Goal: Task Accomplishment & Management: Use online tool/utility

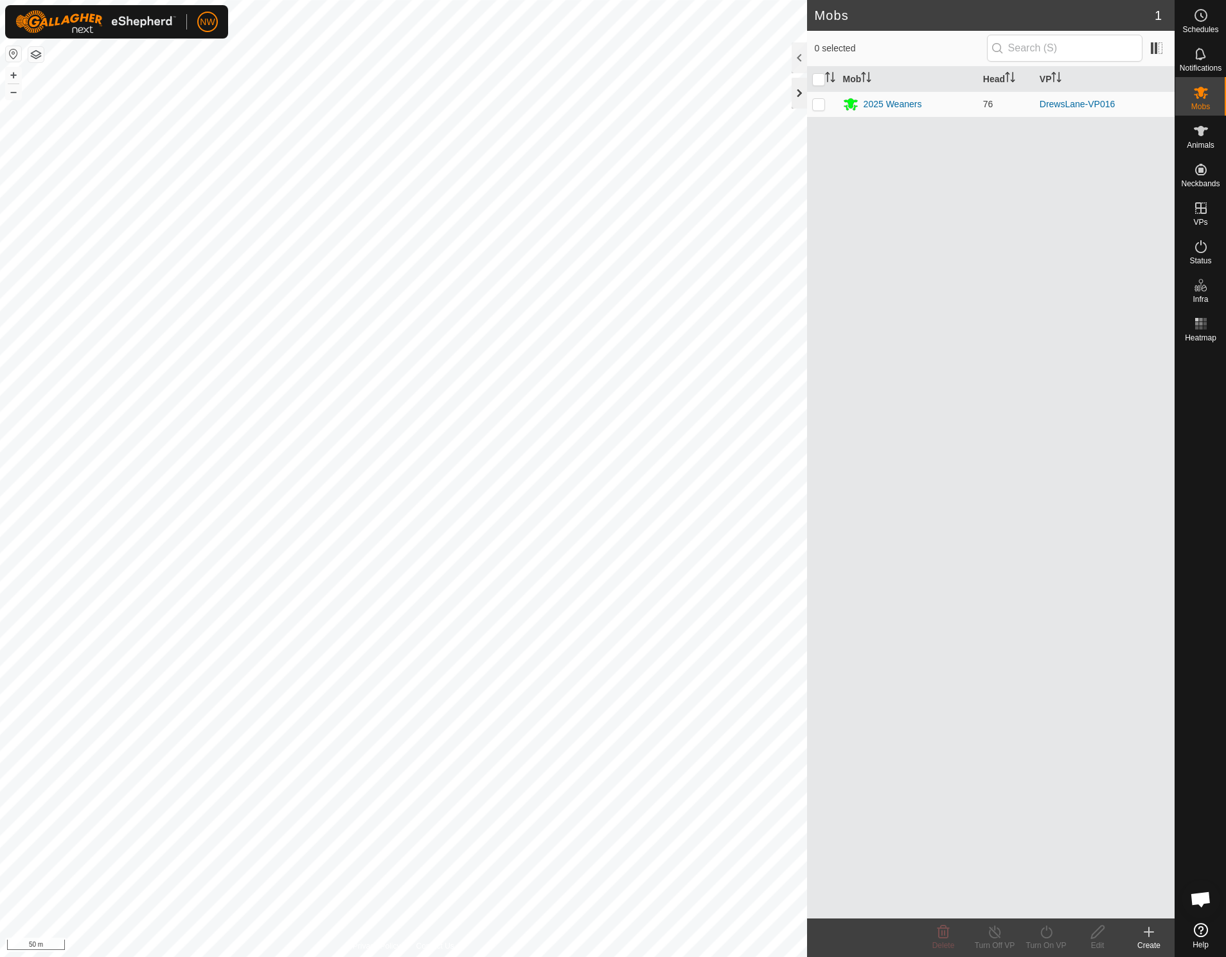
click at [795, 93] on div at bounding box center [799, 93] width 15 height 31
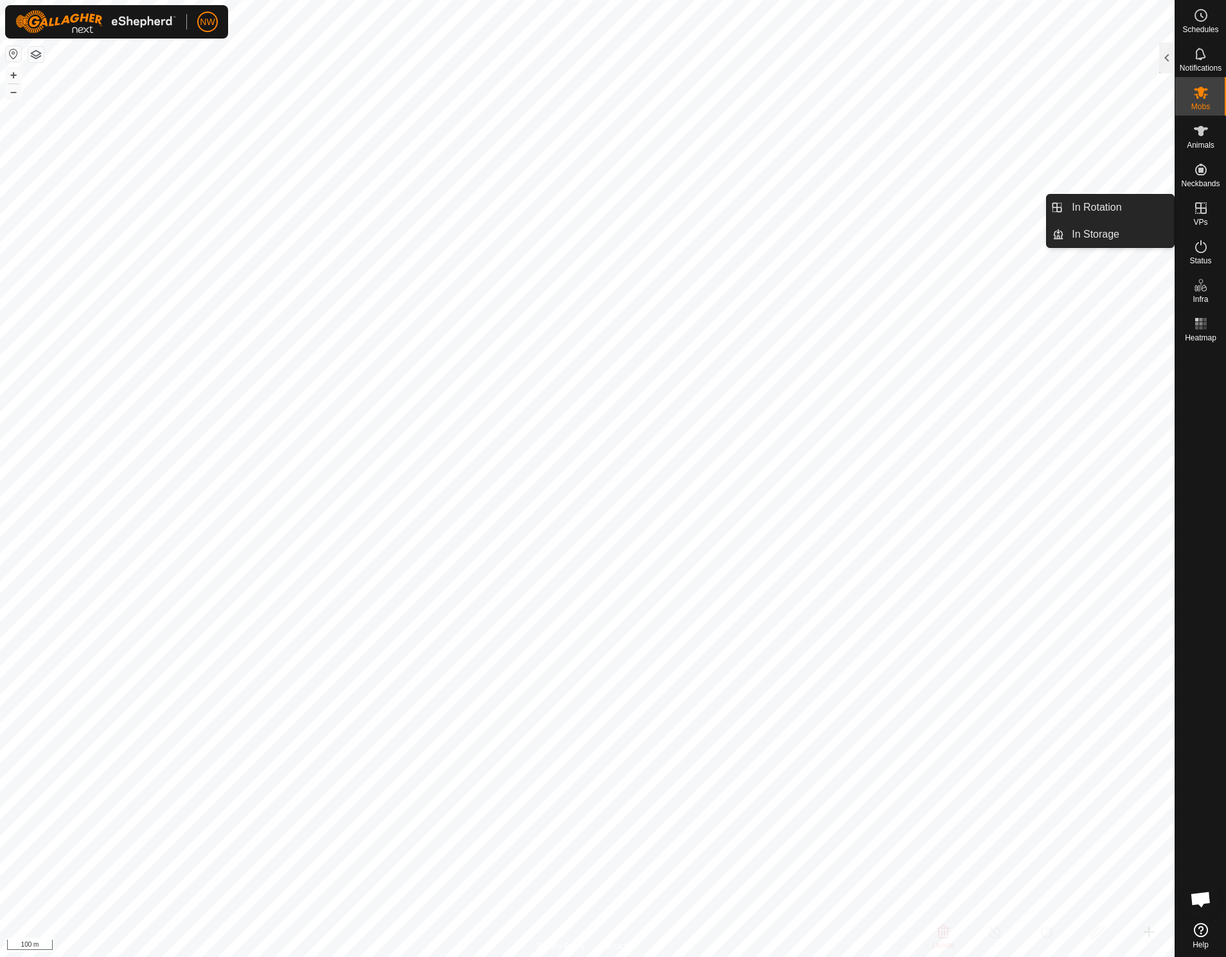
click at [1203, 211] on icon at bounding box center [1200, 207] width 15 height 15
click at [1108, 204] on link "In Rotation" at bounding box center [1119, 208] width 110 height 26
click at [1113, 207] on link "In Rotation" at bounding box center [1119, 208] width 110 height 26
click at [1072, 204] on link "In Rotation" at bounding box center [1119, 208] width 110 height 26
click at [1091, 240] on link "In Storage" at bounding box center [1119, 235] width 110 height 26
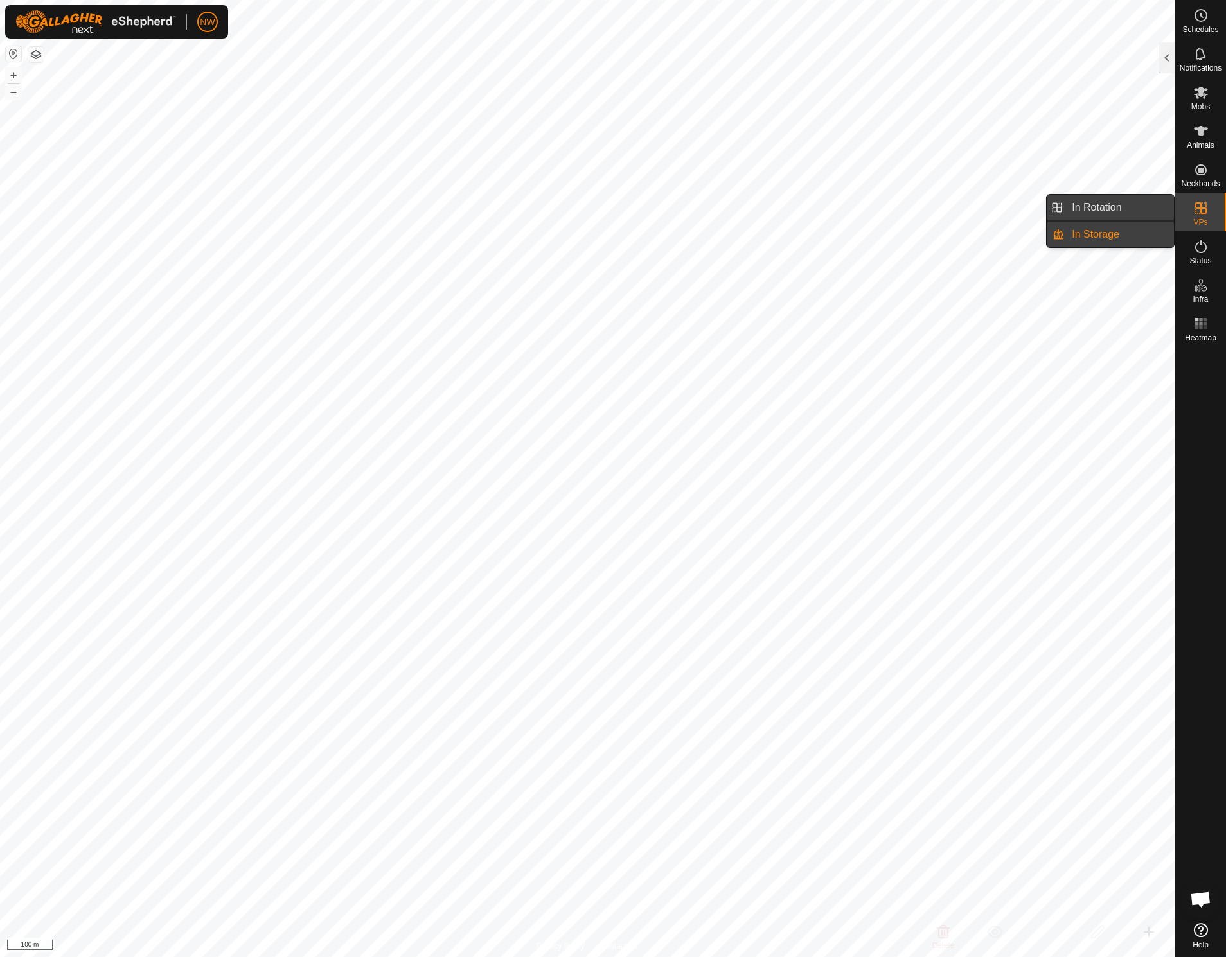
click at [1096, 209] on link "In Rotation" at bounding box center [1119, 208] width 110 height 26
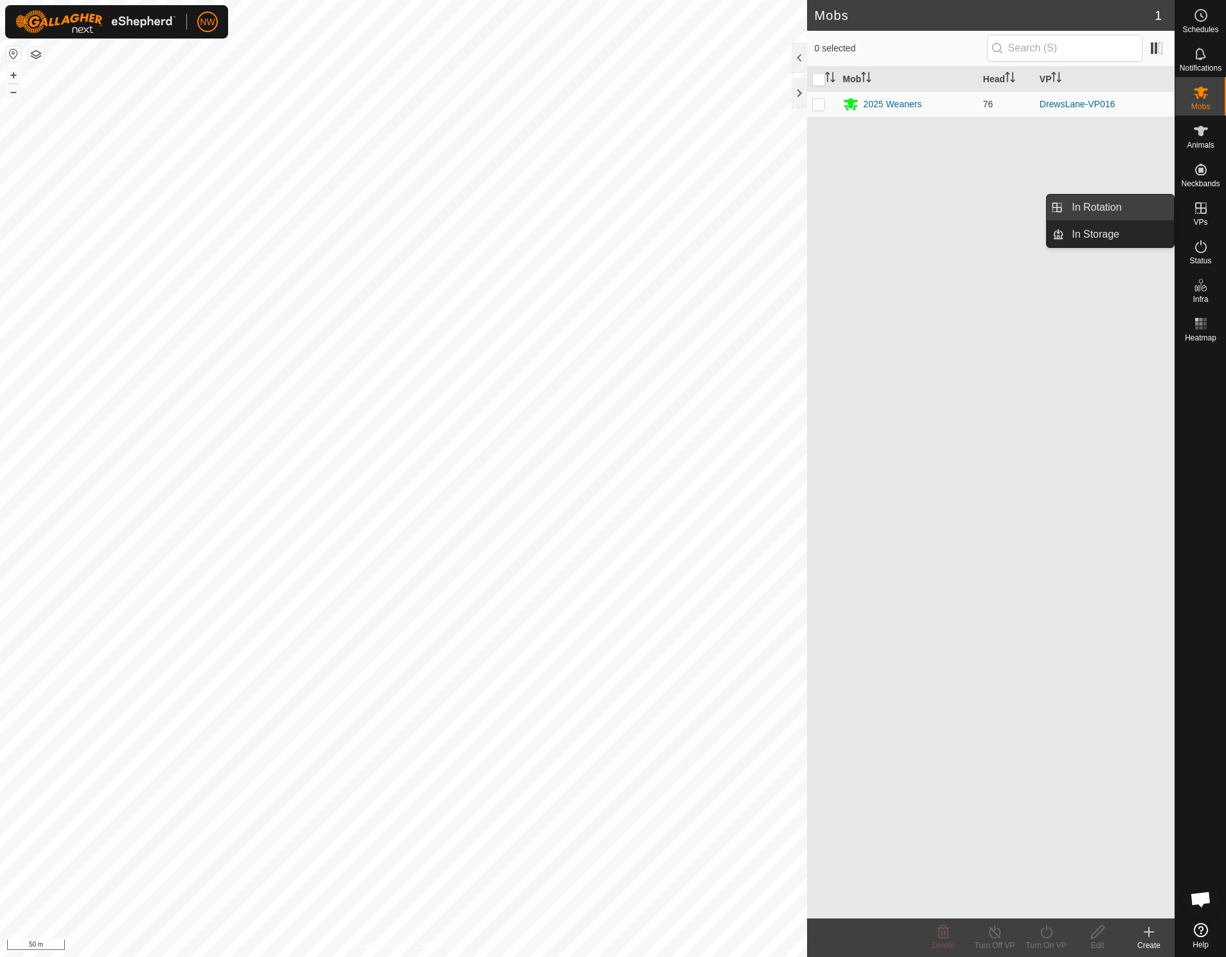
click at [1109, 202] on link "In Rotation" at bounding box center [1119, 208] width 110 height 26
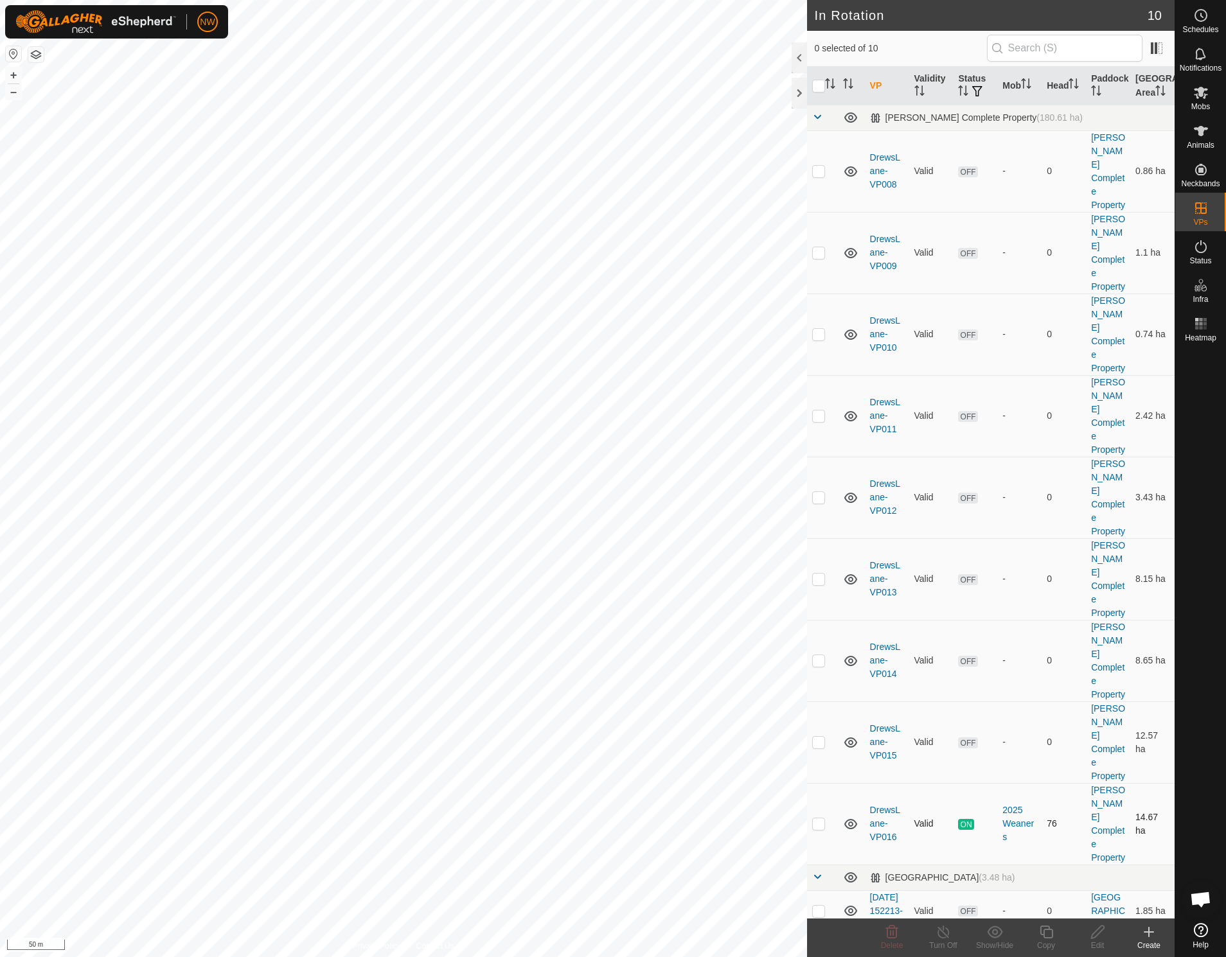
click at [823, 819] on p-checkbox at bounding box center [818, 824] width 13 height 10
checkbox input "true"
click at [1047, 933] on icon at bounding box center [1046, 932] width 16 height 15
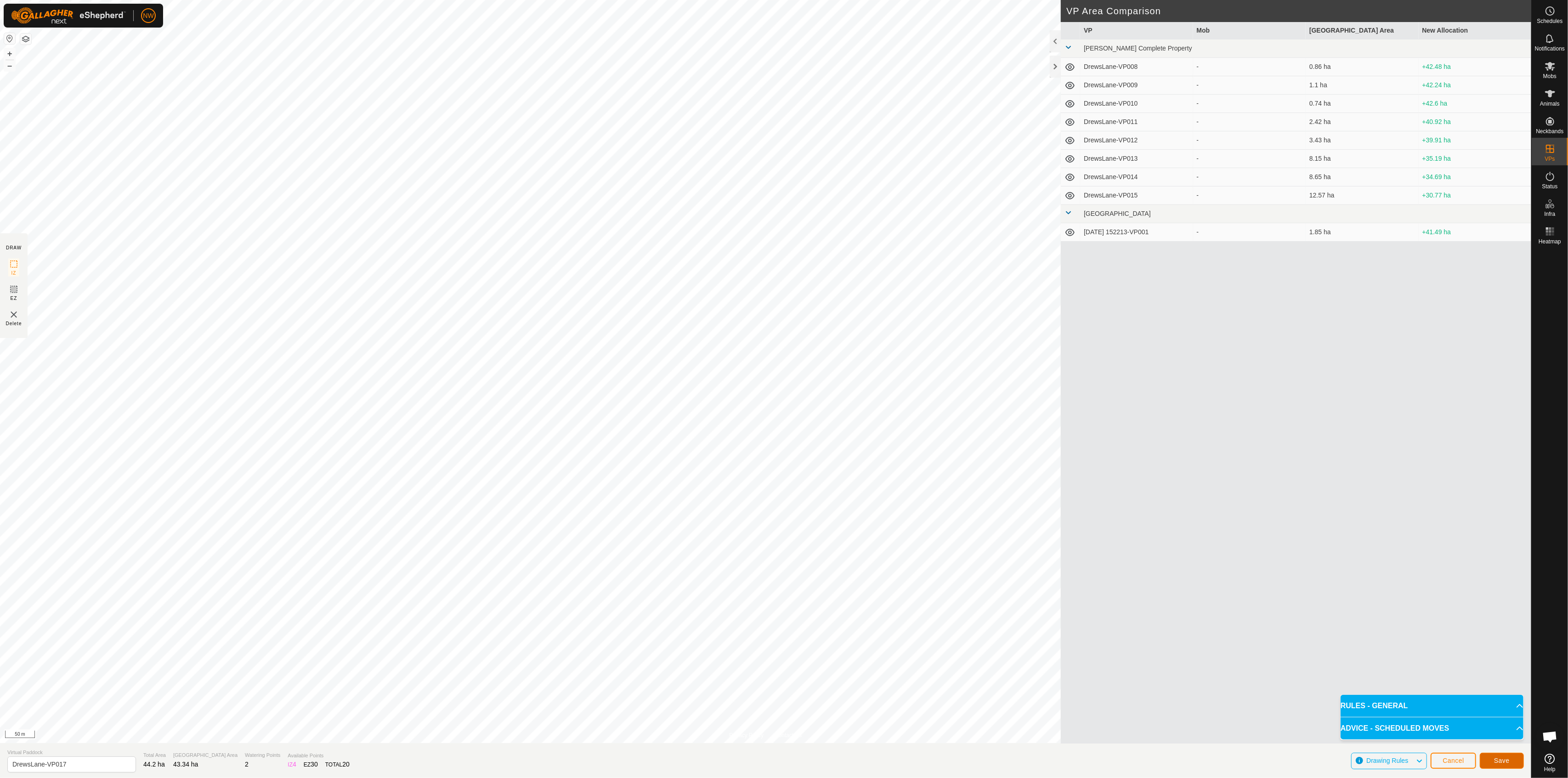
click at [876, 684] on span "Save" at bounding box center [1502, 761] width 16 height 7
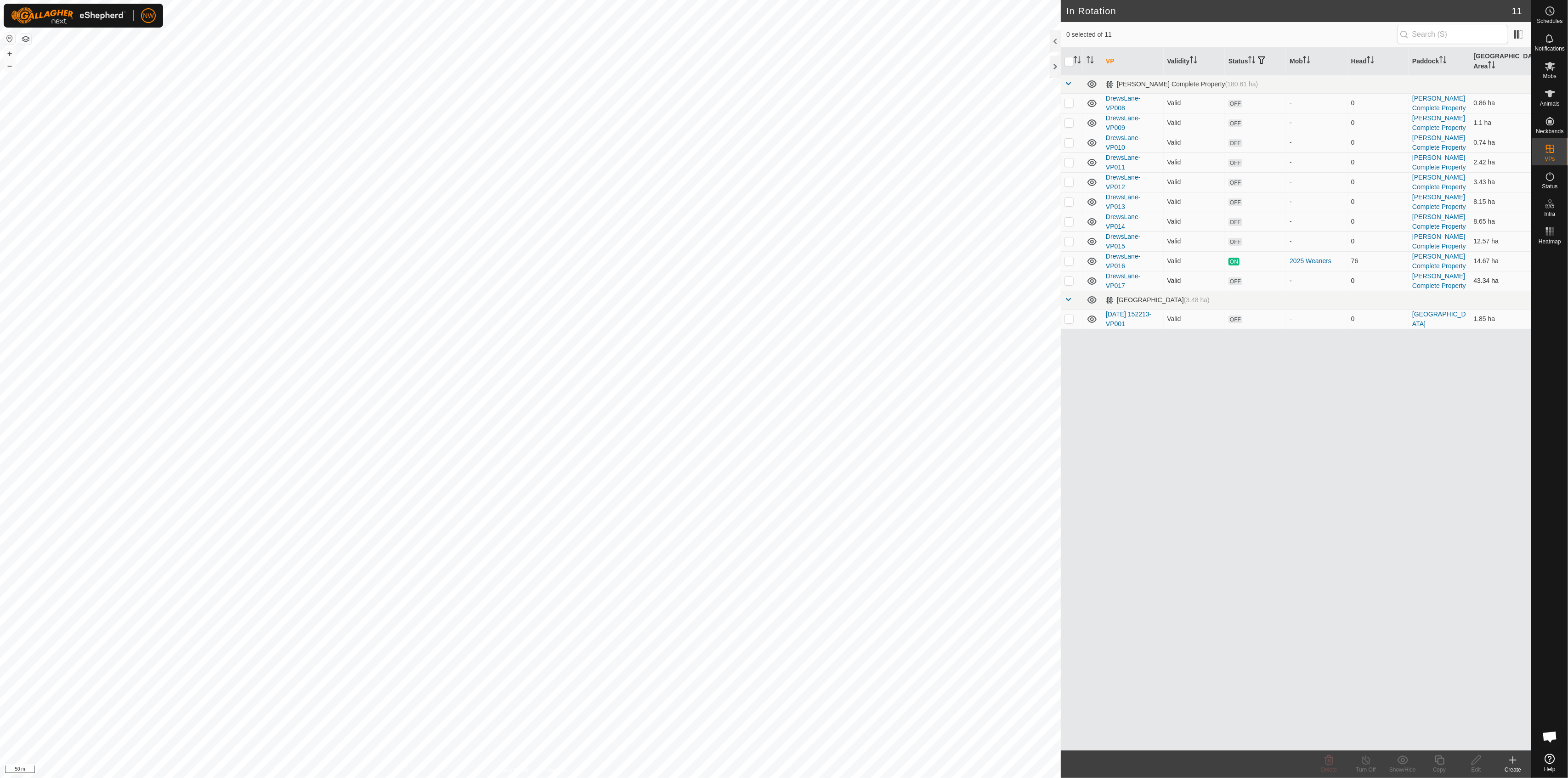
click at [876, 277] on p-checkbox at bounding box center [1069, 280] width 9 height 7
checkbox input "true"
click at [876, 257] on p-checkbox at bounding box center [1069, 261] width 9 height 7
checkbox input "true"
click at [876, 65] on div at bounding box center [1055, 67] width 11 height 22
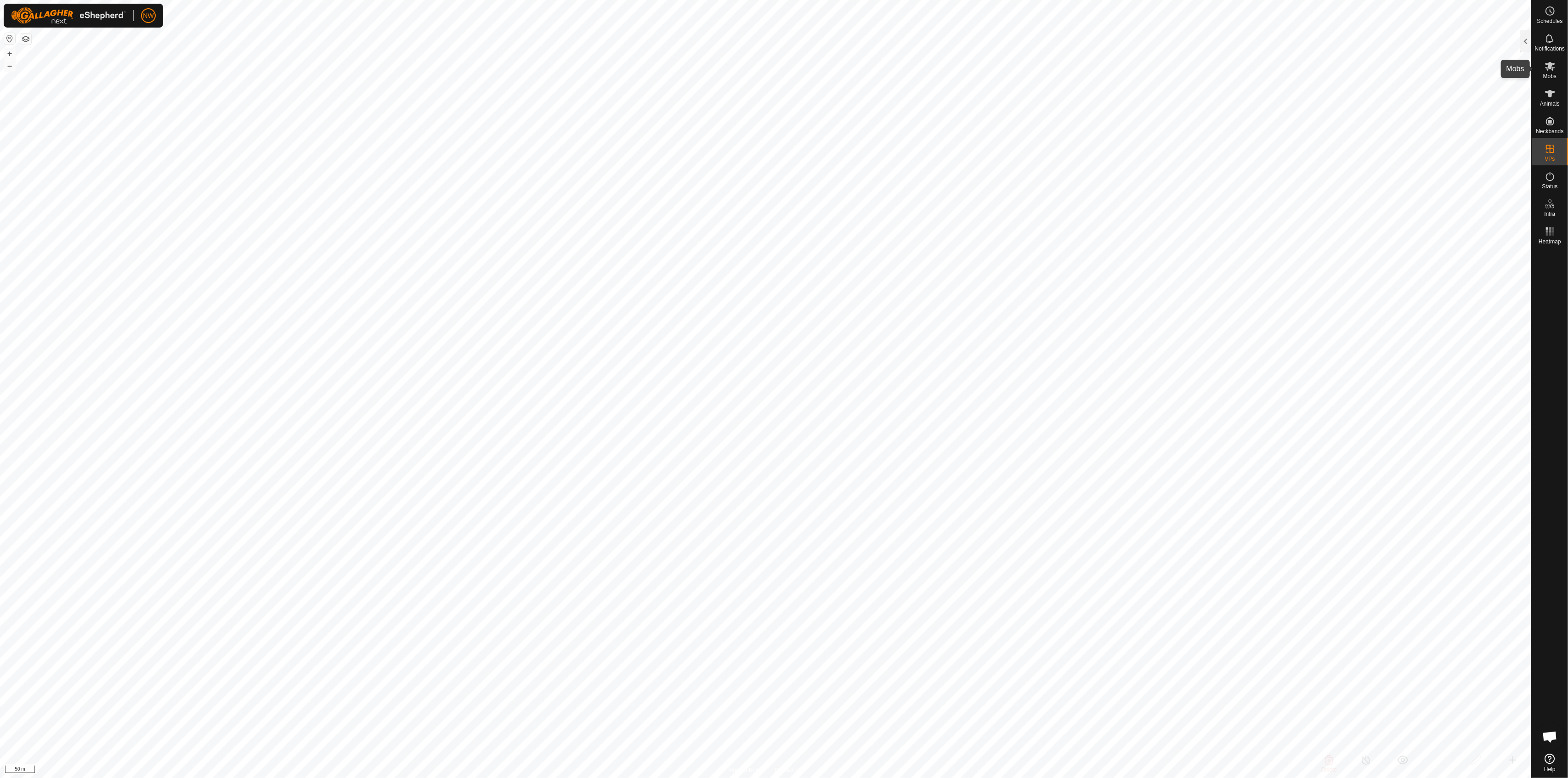
click at [876, 69] on icon at bounding box center [1549, 66] width 11 height 11
click at [876, 74] on span "Mobs" at bounding box center [1549, 77] width 14 height 6
click at [876, 61] on icon at bounding box center [1549, 66] width 11 height 11
click at [876, 70] on icon at bounding box center [1549, 66] width 11 height 11
click at [876, 65] on icon at bounding box center [1549, 66] width 11 height 11
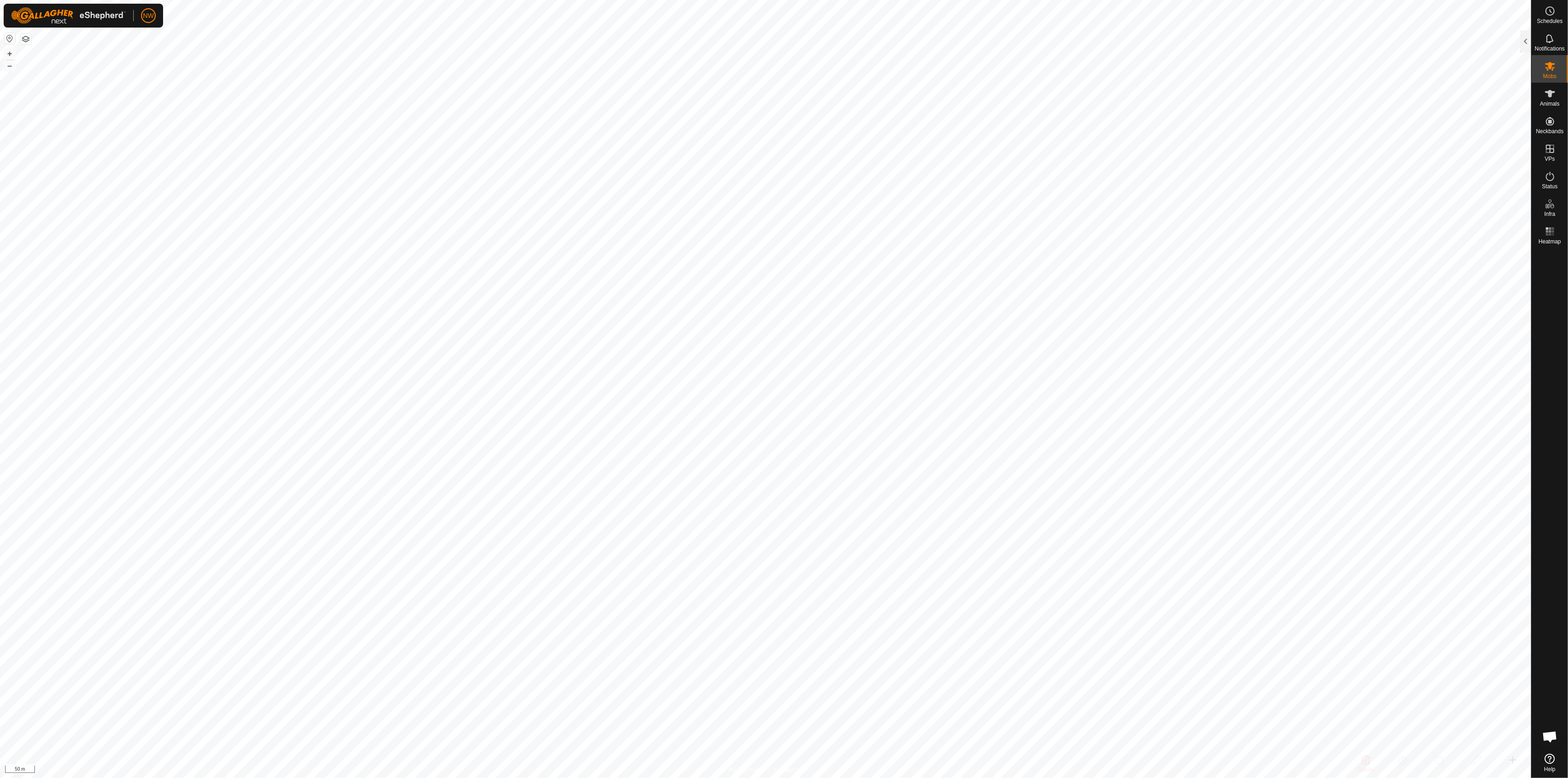
click at [876, 69] on icon at bounding box center [1549, 66] width 11 height 11
click at [876, 41] on div at bounding box center [1525, 41] width 11 height 22
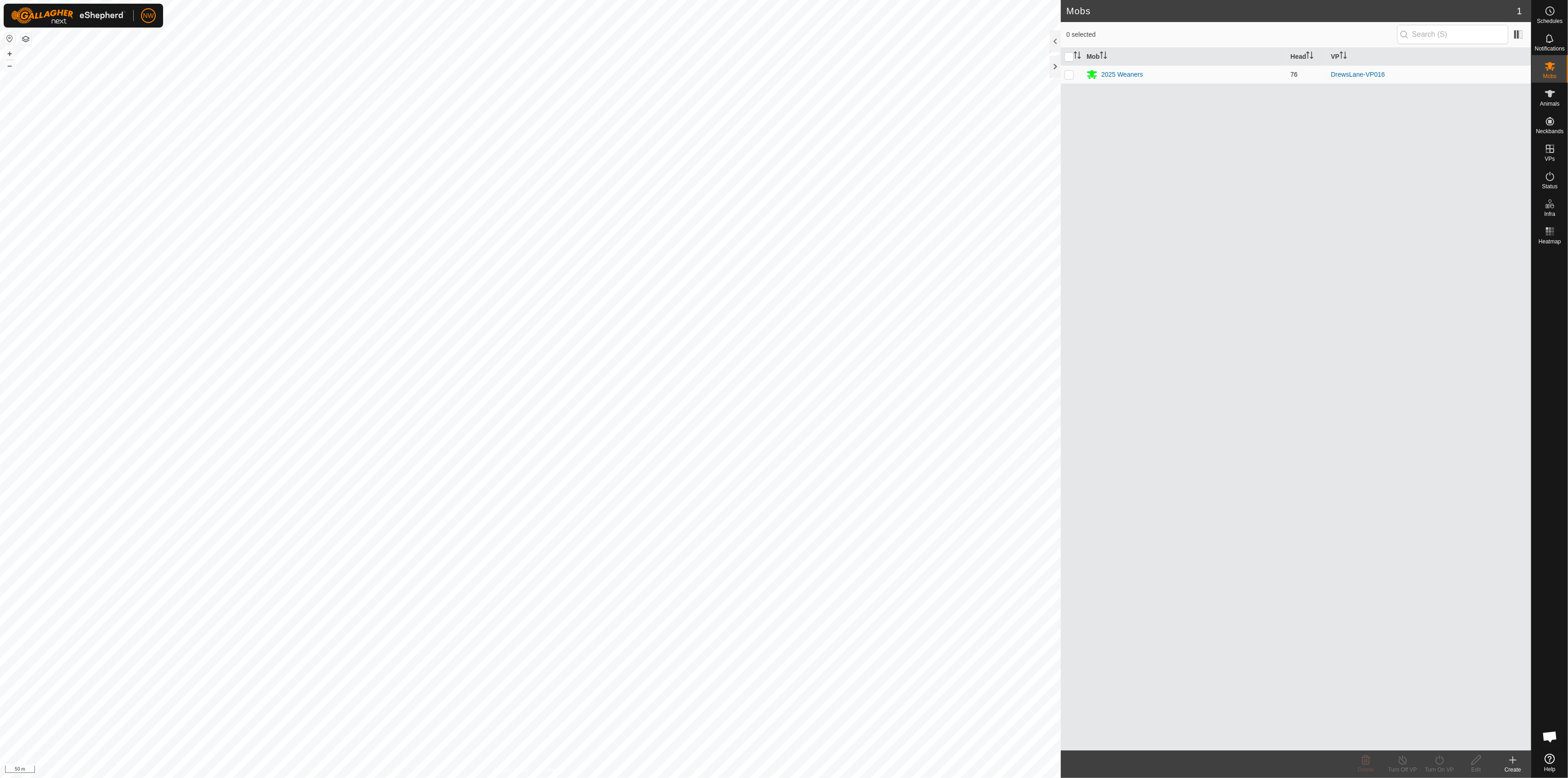
click at [876, 74] on p-checkbox at bounding box center [1069, 74] width 9 height 7
checkbox input "true"
click at [876, 684] on icon at bounding box center [1439, 760] width 11 height 11
click at [876, 684] on link "Now" at bounding box center [1466, 740] width 91 height 19
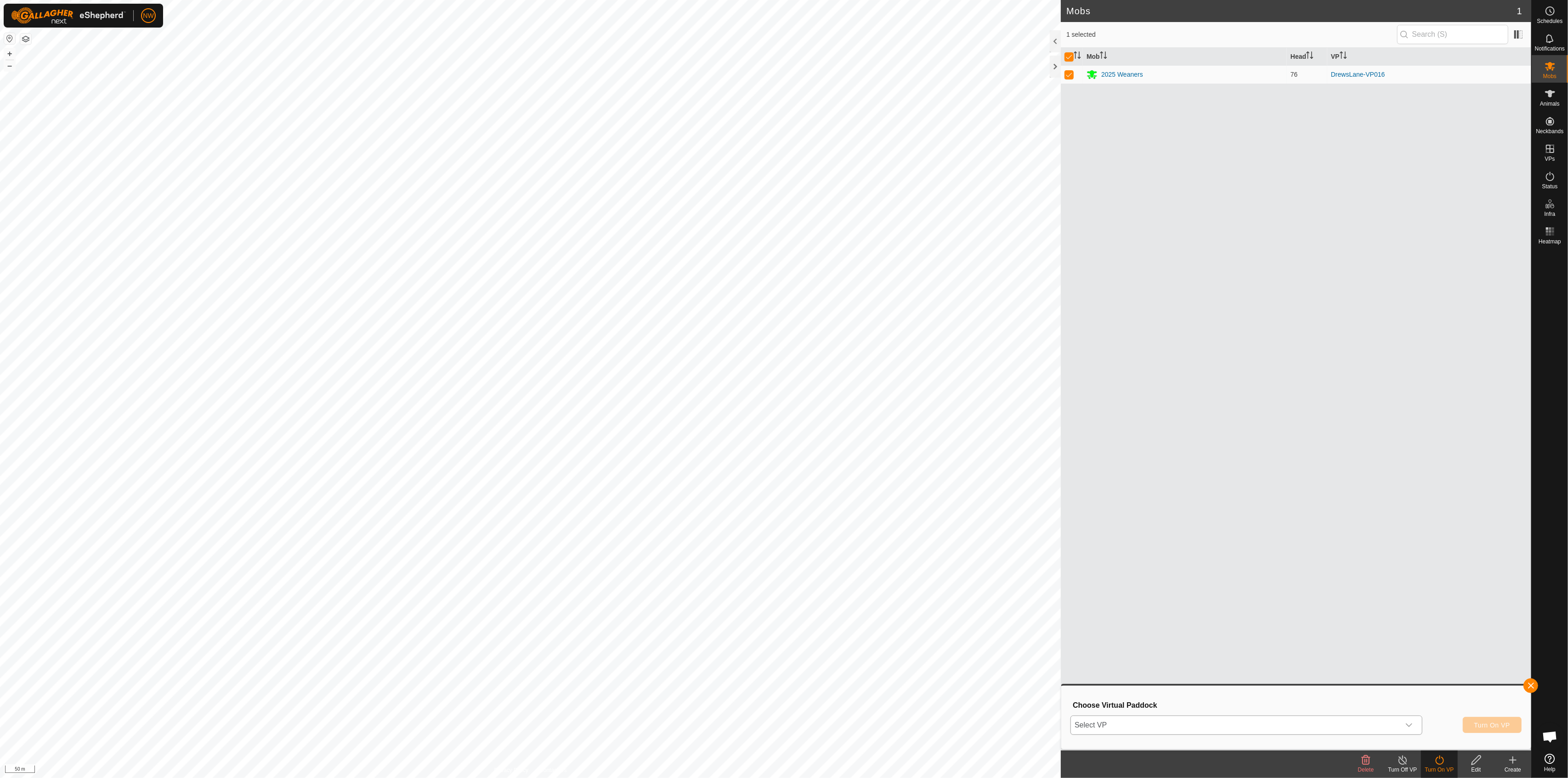
click at [876, 684] on icon "dropdown trigger" at bounding box center [1409, 725] width 7 height 7
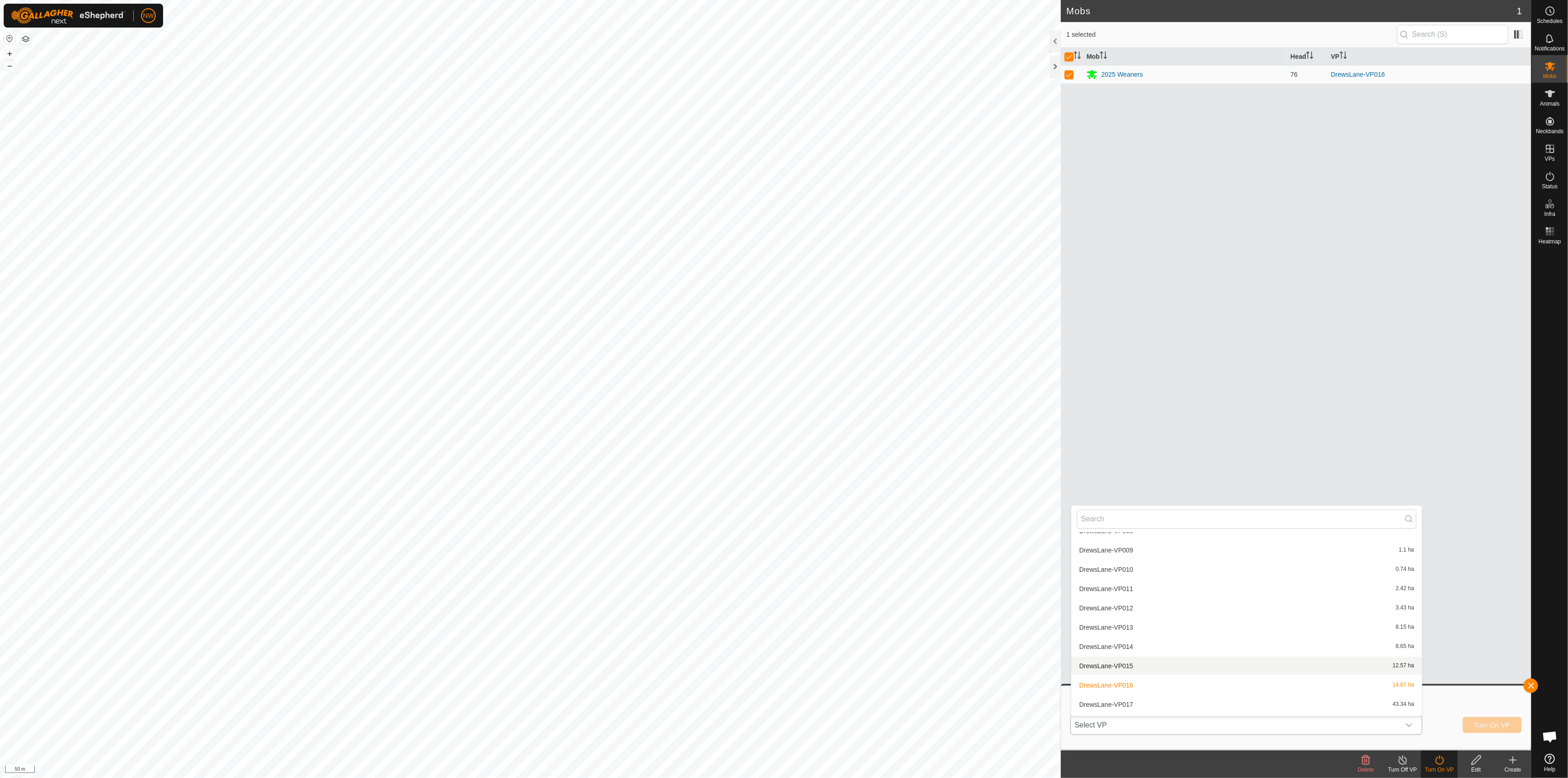
scroll to position [70, 0]
click at [876, 667] on li "DrewsLane-VP017 43.34 ha" at bounding box center [1246, 666] width 350 height 19
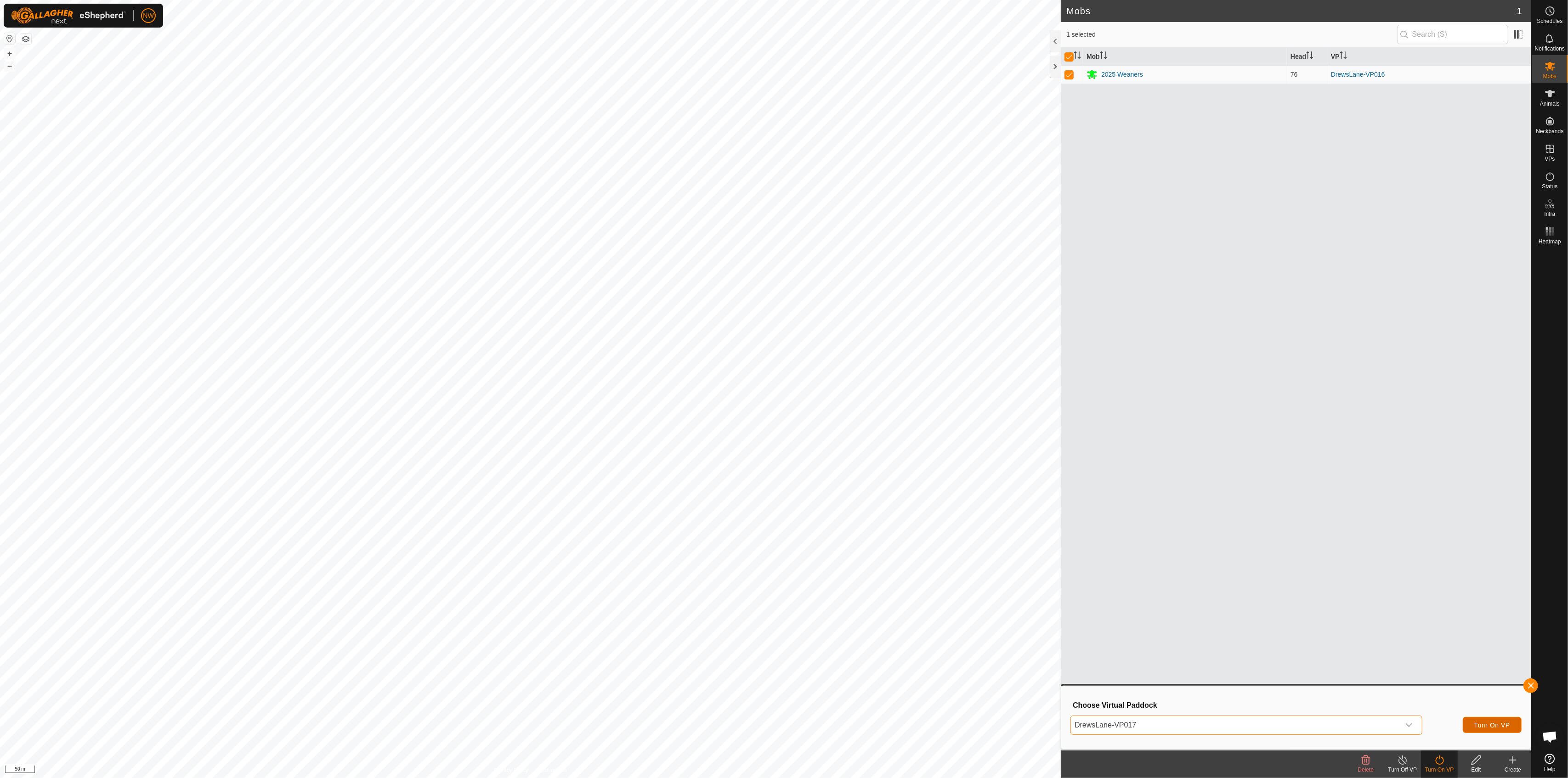
click at [876, 684] on span "Turn On VP" at bounding box center [1492, 725] width 36 height 7
